Goal: Book appointment/travel/reservation

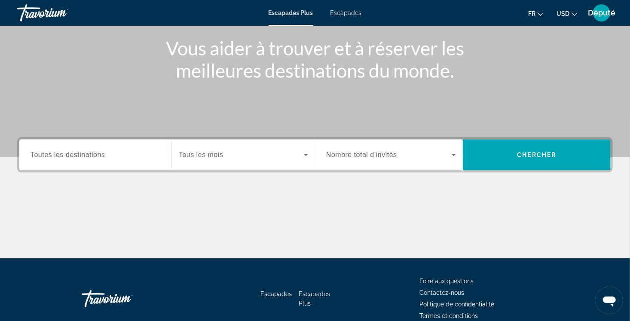
scroll to position [143, 0]
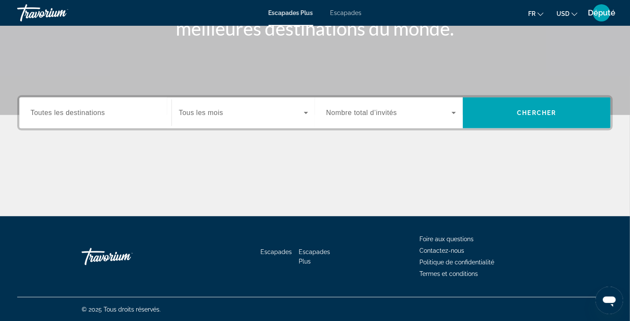
click at [211, 119] on div "Widget de recherche" at bounding box center [243, 113] width 129 height 24
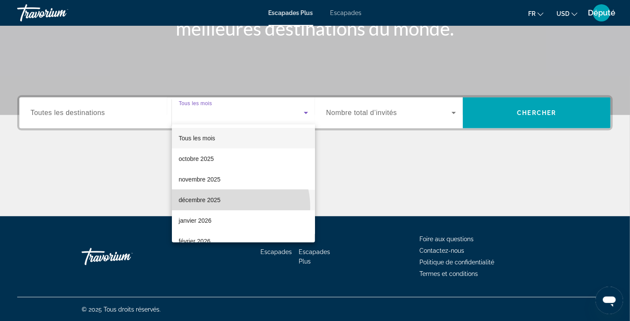
click at [225, 207] on mat-option "décembre 2025" at bounding box center [243, 200] width 143 height 21
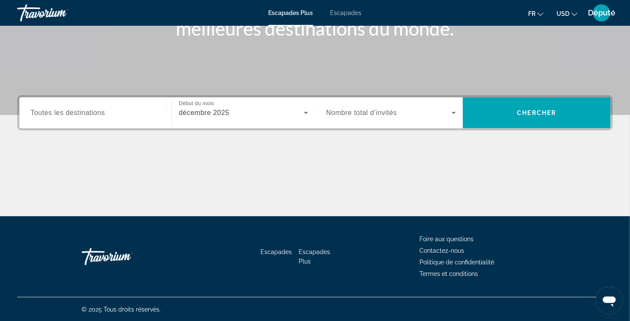
click at [373, 110] on span "Nombre total d’invités" at bounding box center [361, 112] width 71 height 7
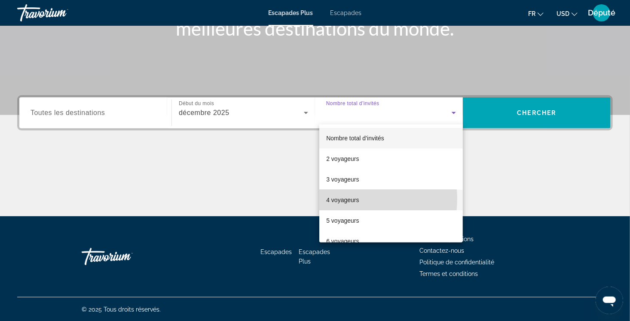
click at [346, 199] on font "4 voyageurs" at bounding box center [342, 200] width 33 height 7
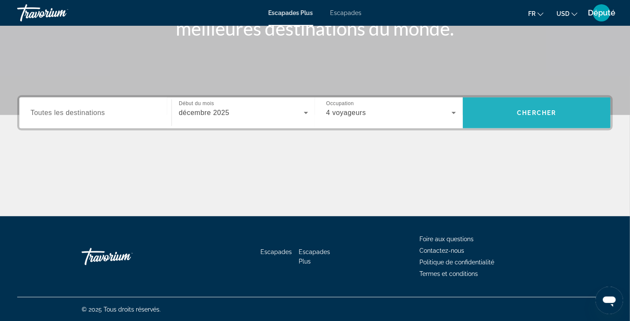
click at [530, 116] on span "Rechercher" at bounding box center [537, 113] width 148 height 21
